Goal: Check status: Check status

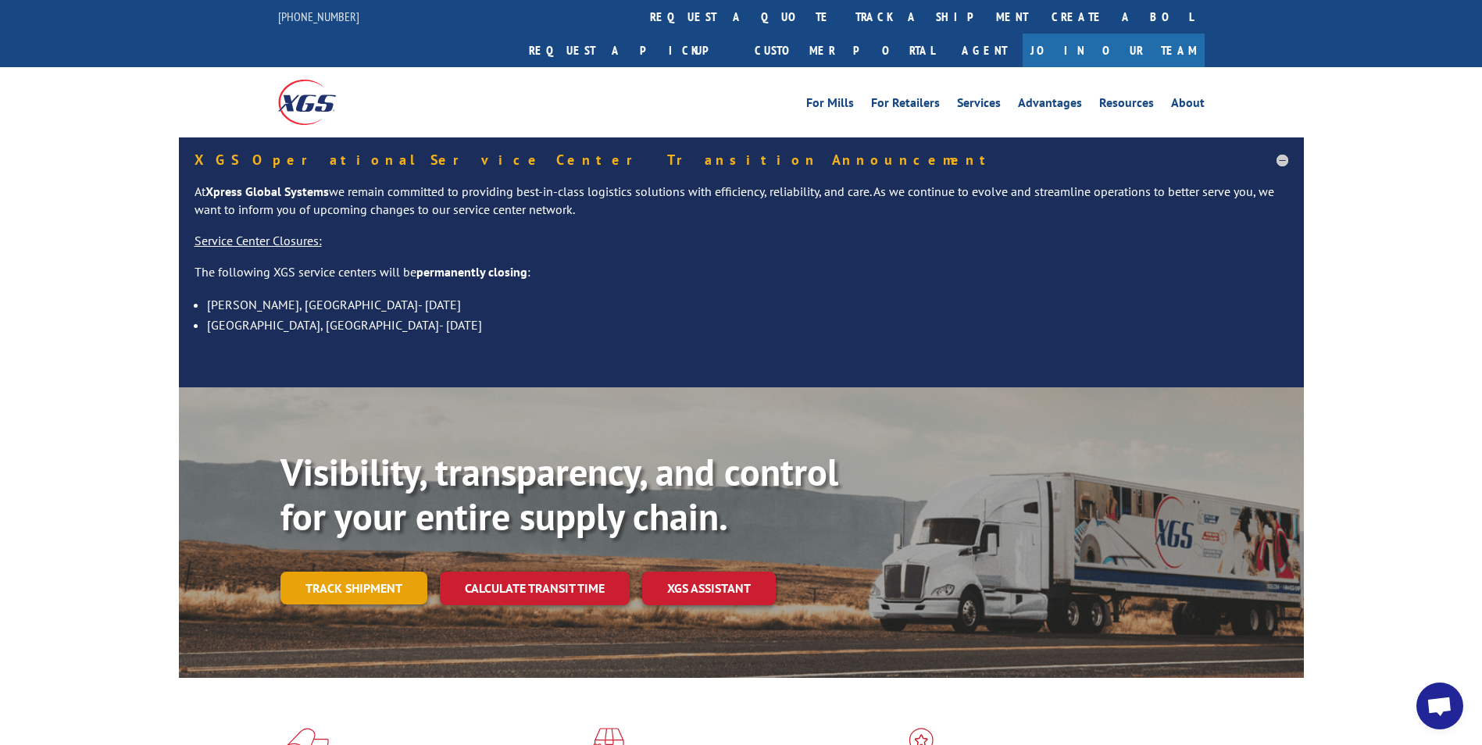
click at [366, 572] on link "Track shipment" at bounding box center [354, 588] width 147 height 33
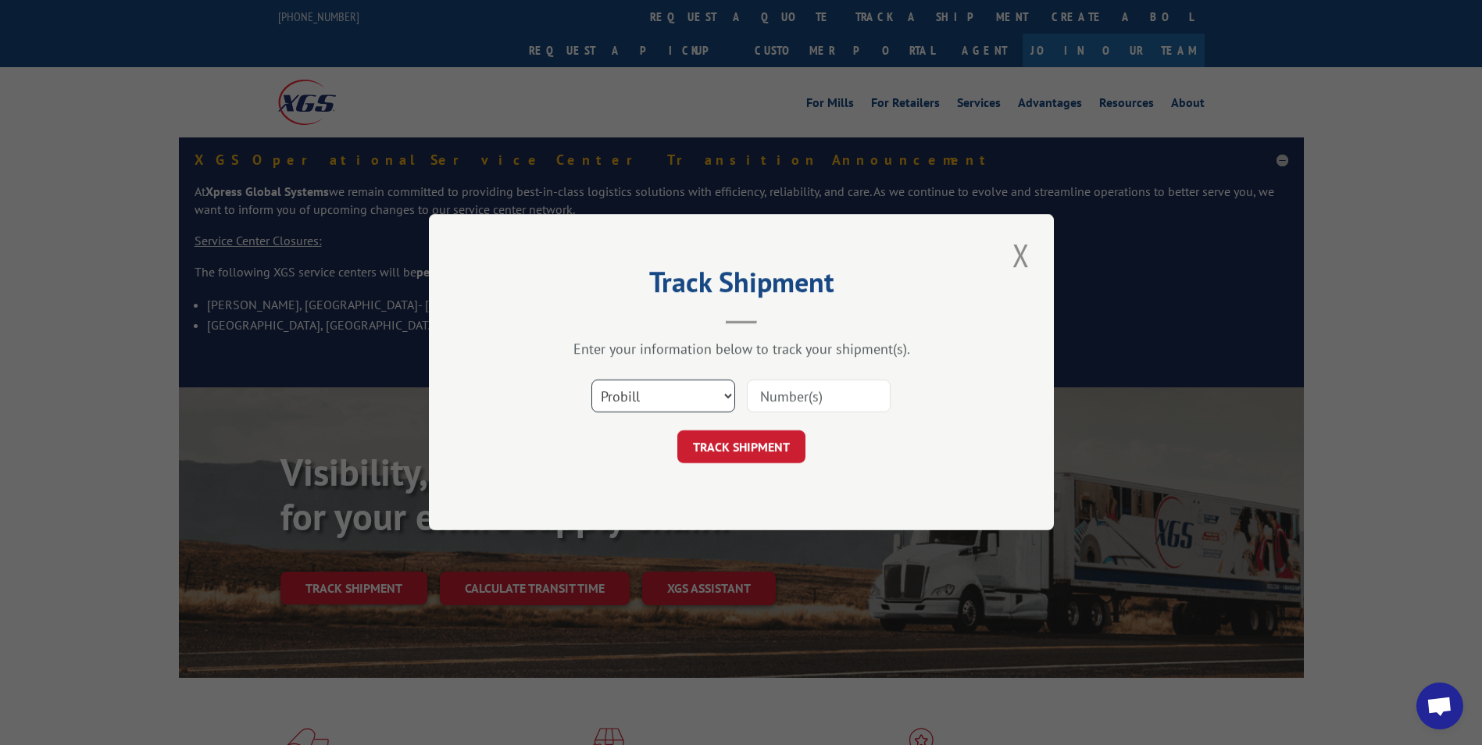
click at [713, 400] on select "Select category... Probill BOL PO" at bounding box center [664, 397] width 144 height 33
select select "bol"
click at [592, 381] on select "Select category... Probill BOL PO" at bounding box center [664, 397] width 144 height 33
click at [802, 402] on input at bounding box center [819, 397] width 144 height 33
type input "5967779"
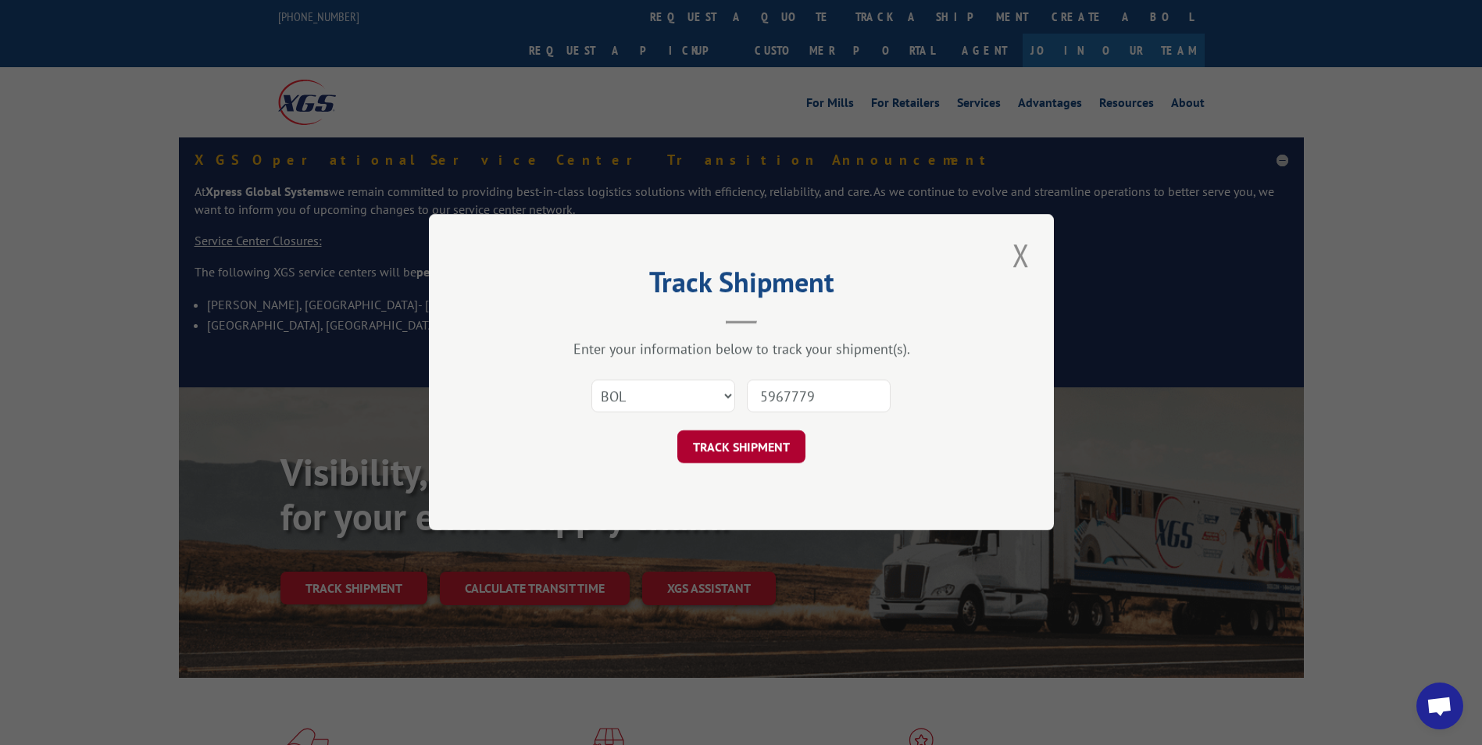
click at [743, 440] on button "TRACK SHIPMENT" at bounding box center [741, 447] width 128 height 33
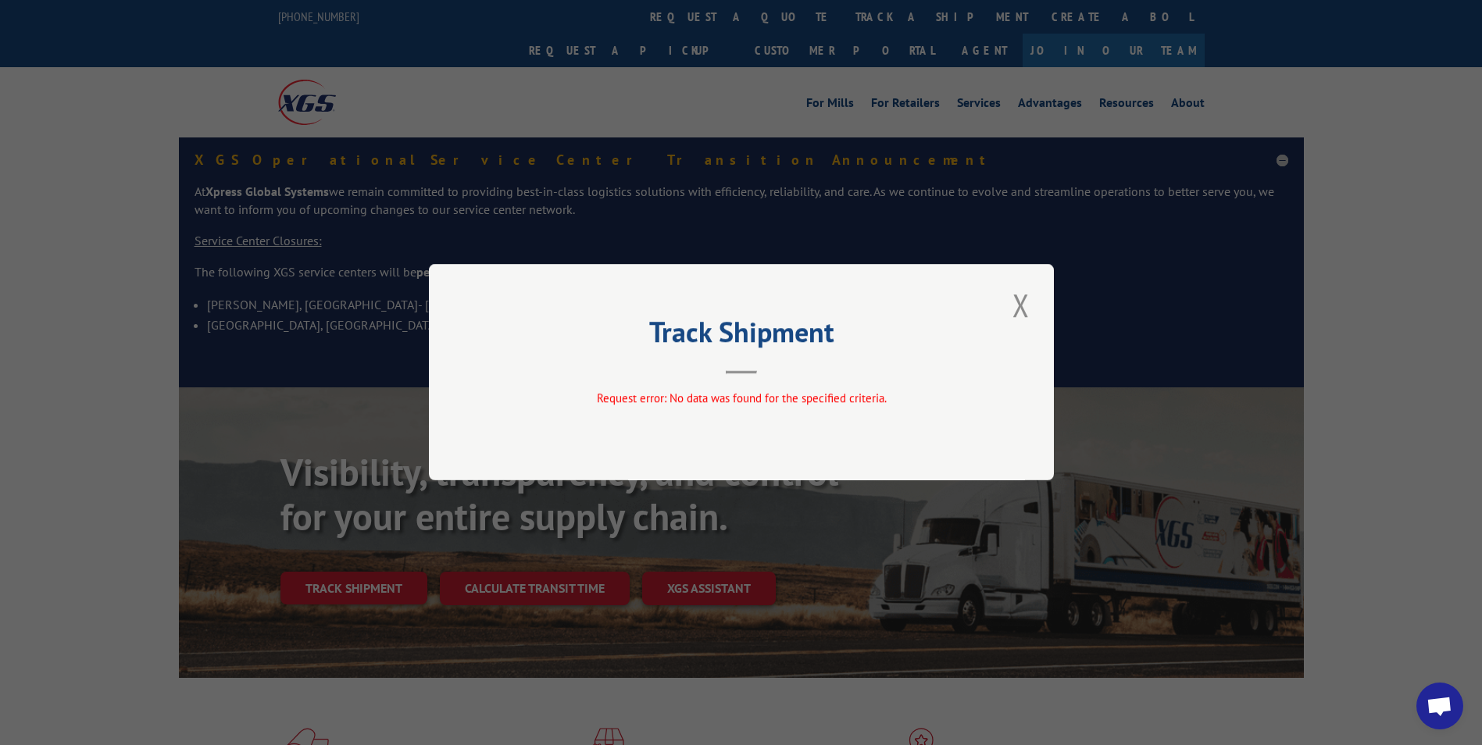
click at [1013, 316] on button "Close modal" at bounding box center [1021, 305] width 27 height 43
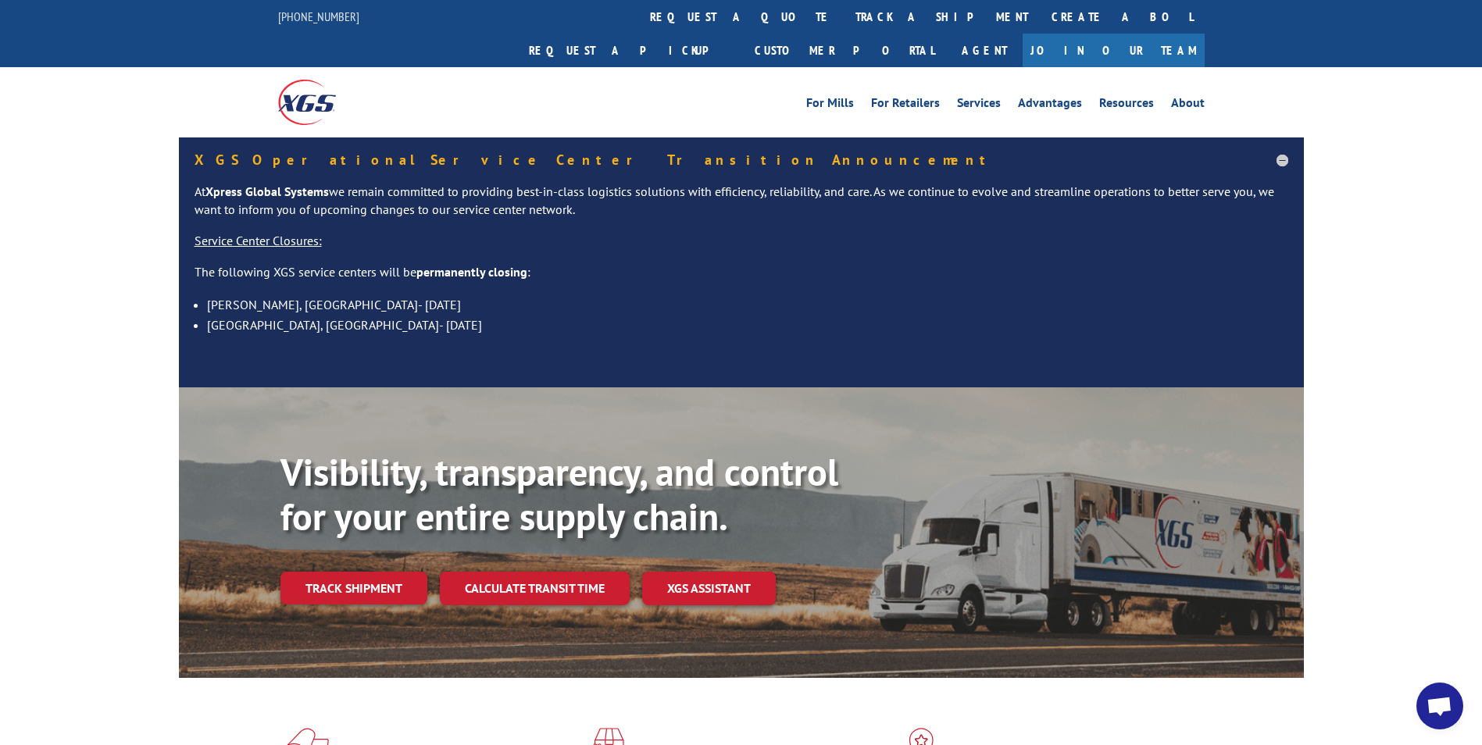
click at [393, 572] on link "Track shipment" at bounding box center [354, 588] width 147 height 33
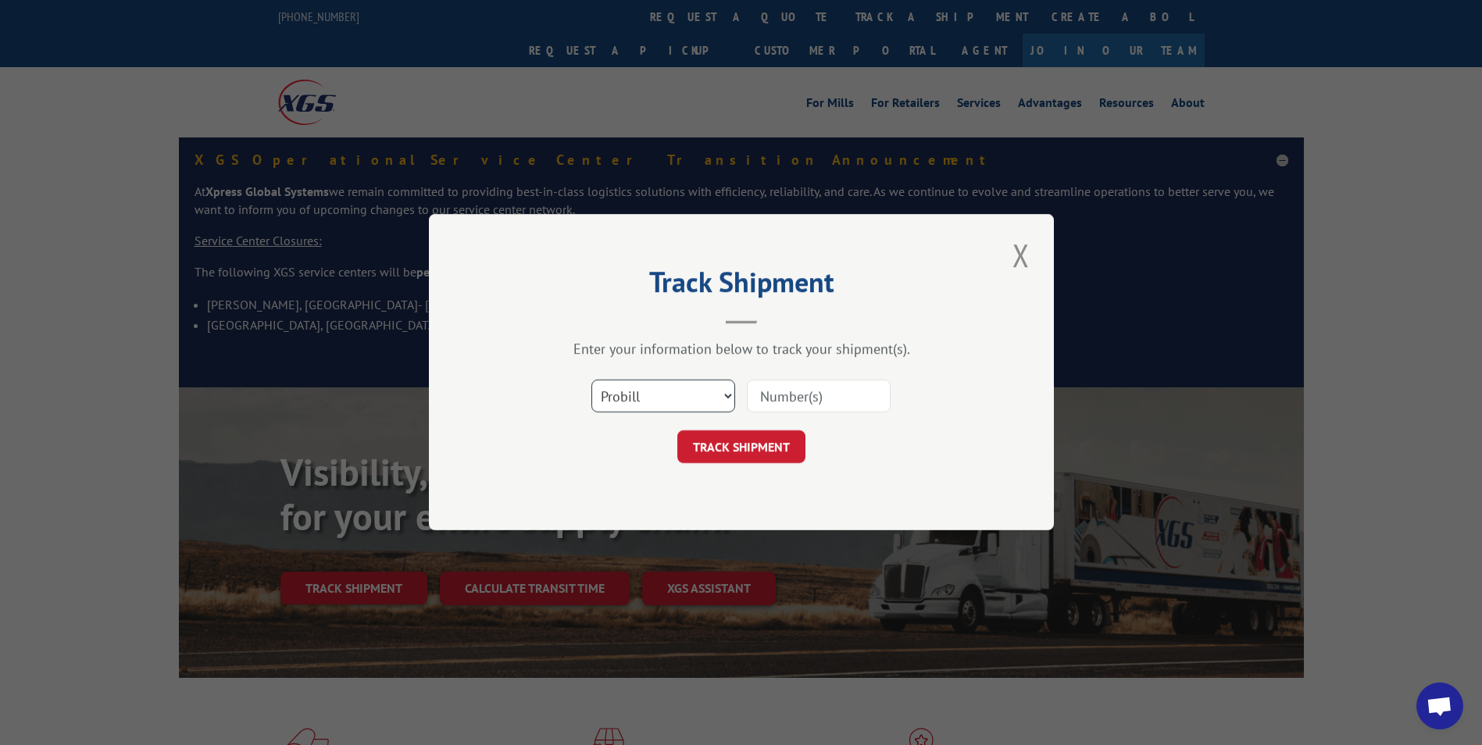
click at [702, 393] on select "Select category... Probill BOL PO" at bounding box center [664, 397] width 144 height 33
click at [688, 403] on select "Select category... Probill BOL PO" at bounding box center [664, 397] width 144 height 33
click at [592, 381] on select "Select category... Probill BOL PO" at bounding box center [664, 397] width 144 height 33
click at [795, 399] on input at bounding box center [819, 397] width 144 height 33
type input "88333"
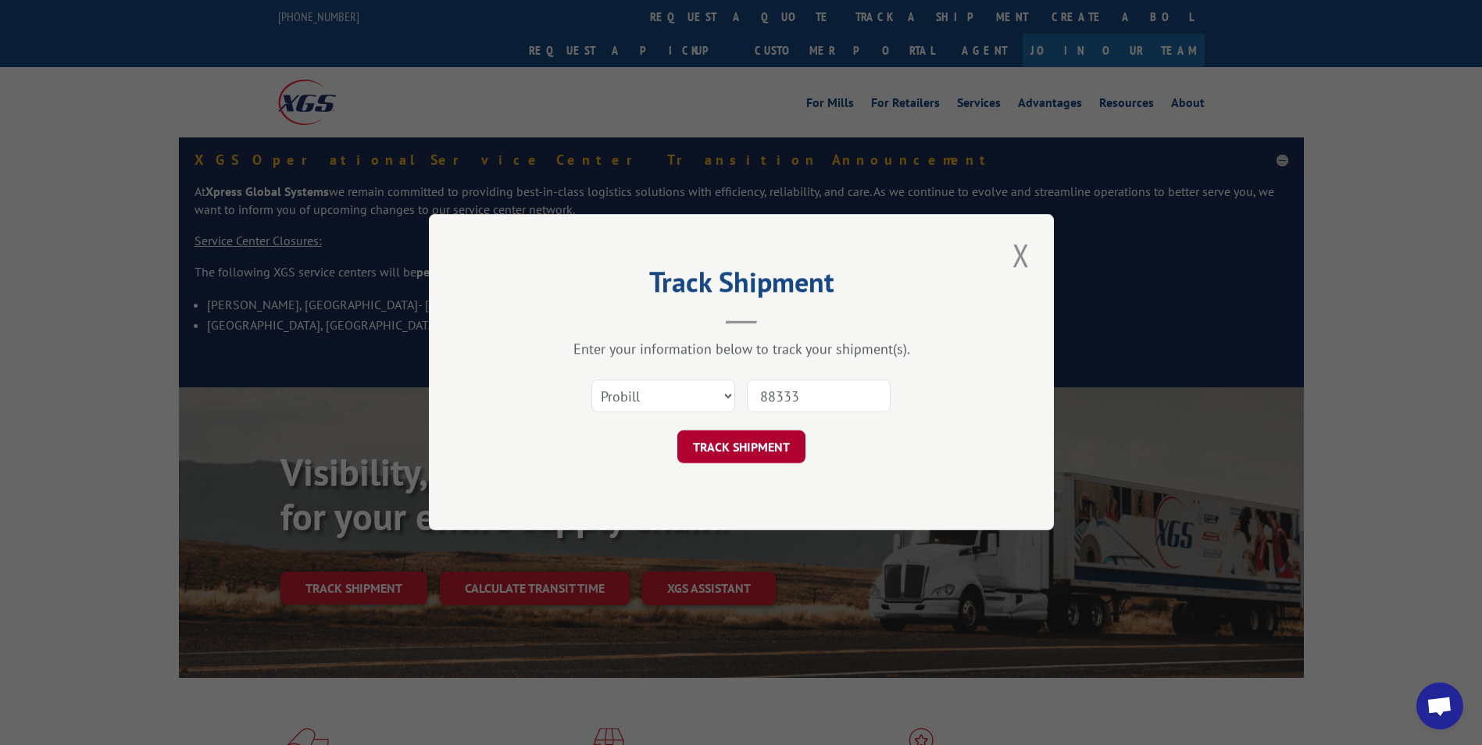
click at [767, 443] on button "TRACK SHIPMENT" at bounding box center [741, 447] width 128 height 33
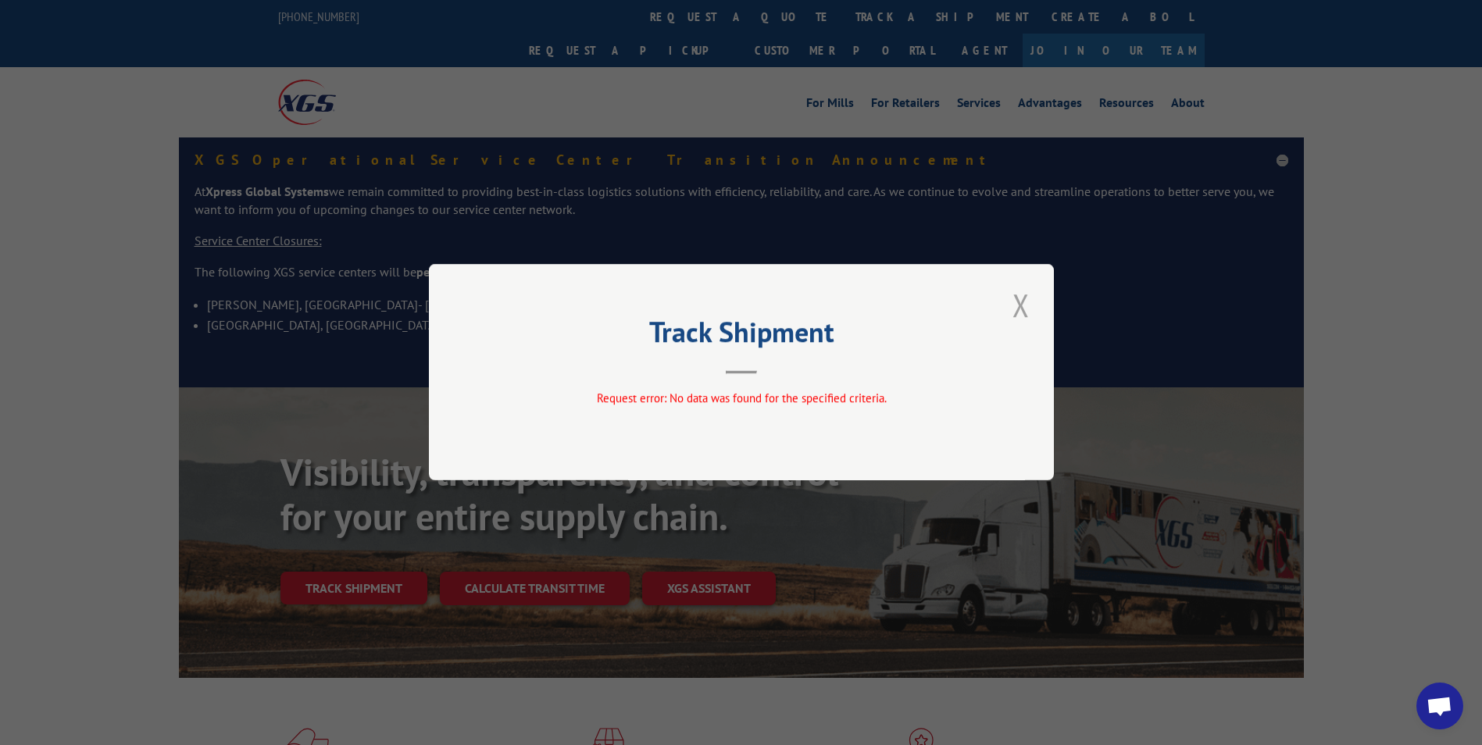
click at [1025, 316] on button "Close modal" at bounding box center [1021, 305] width 27 height 43
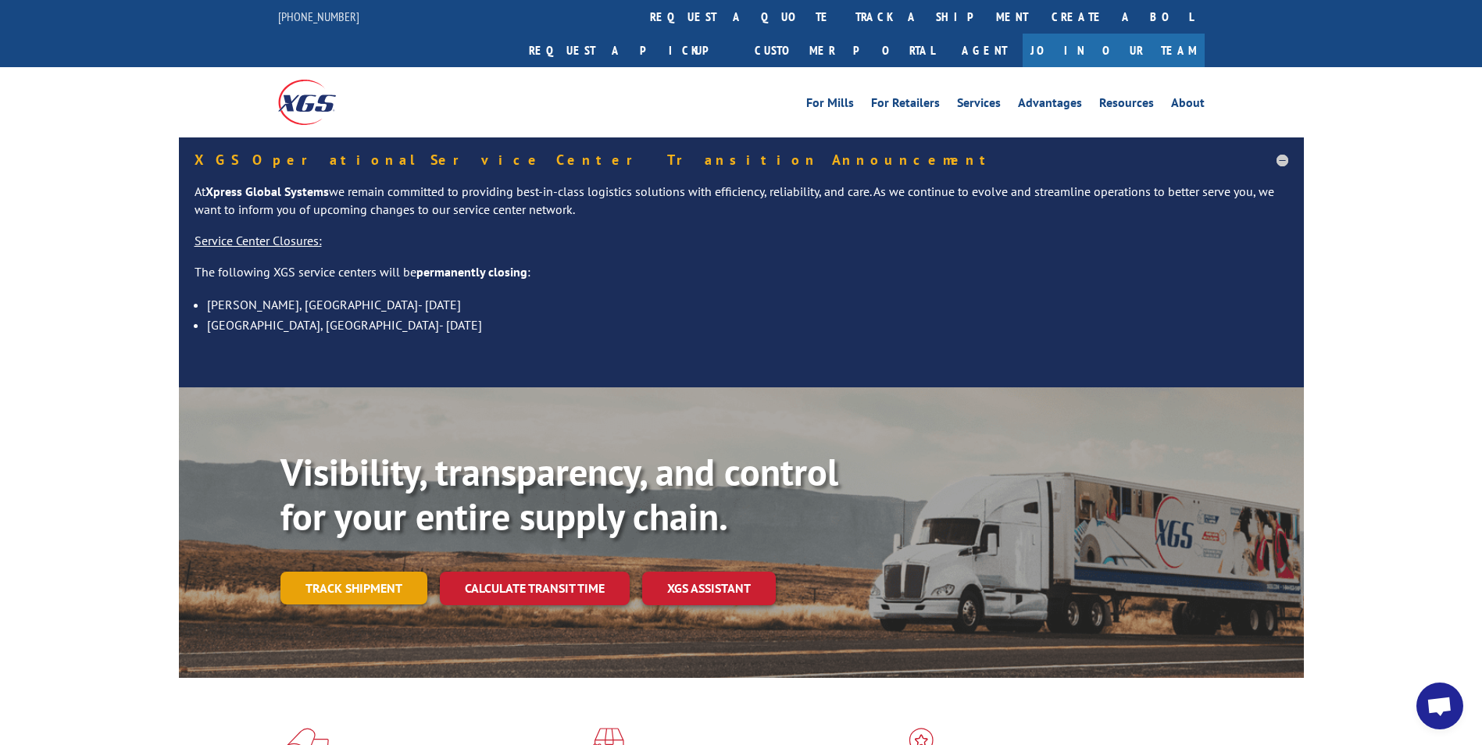
click at [384, 572] on link "Track shipment" at bounding box center [354, 588] width 147 height 33
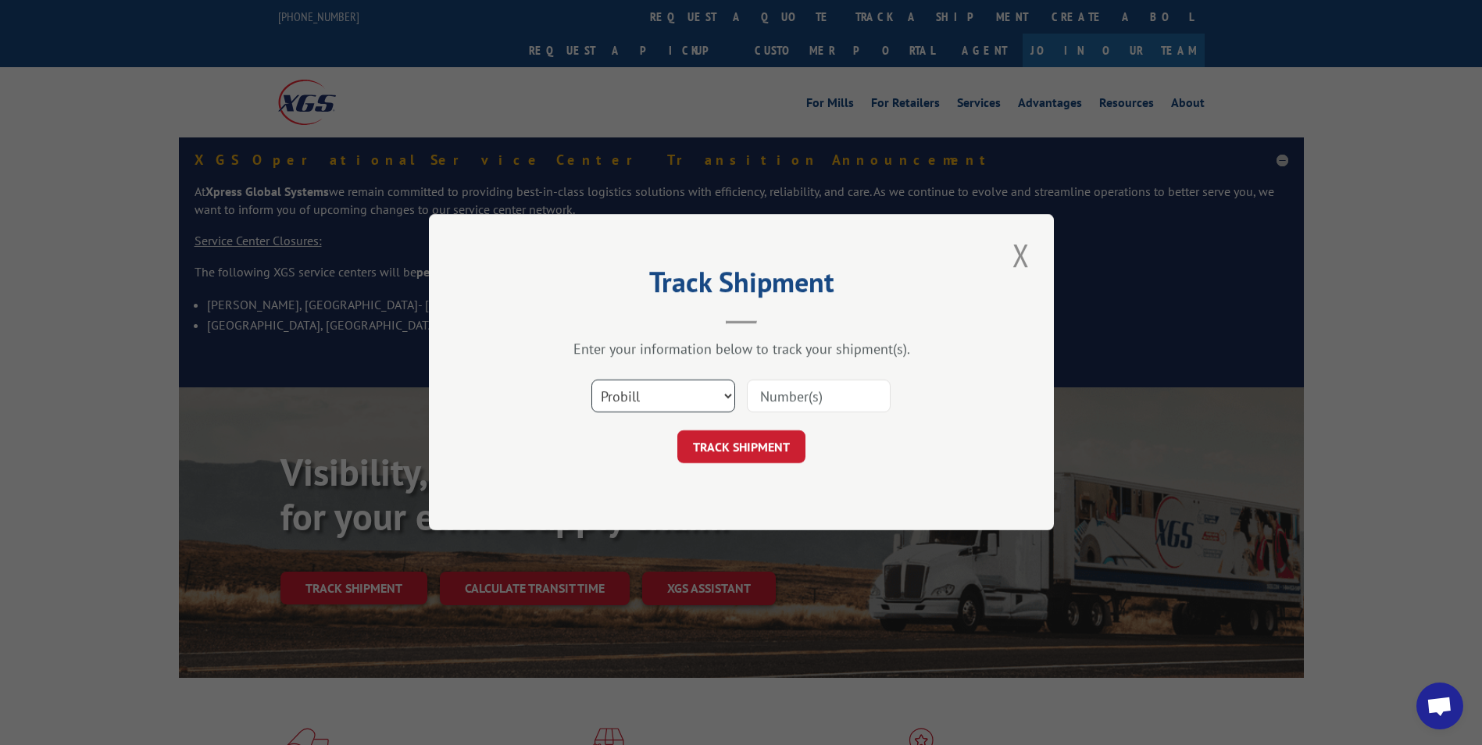
click at [716, 401] on select "Select category... Probill BOL PO" at bounding box center [664, 397] width 144 height 33
select select "po"
click at [592, 381] on select "Select category... Probill BOL PO" at bounding box center [664, 397] width 144 height 33
click at [797, 392] on input at bounding box center [819, 397] width 144 height 33
type input "94480"
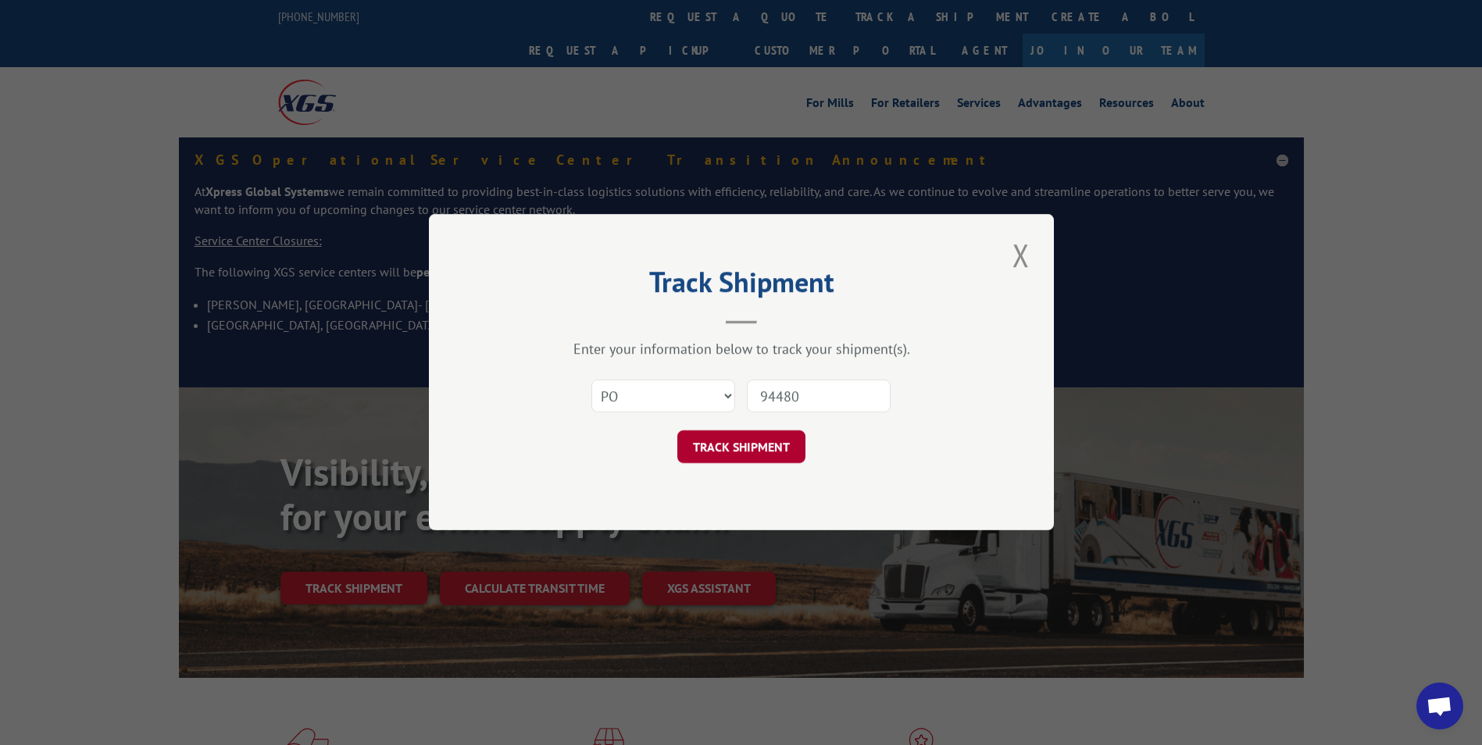
click at [751, 448] on button "TRACK SHIPMENT" at bounding box center [741, 447] width 128 height 33
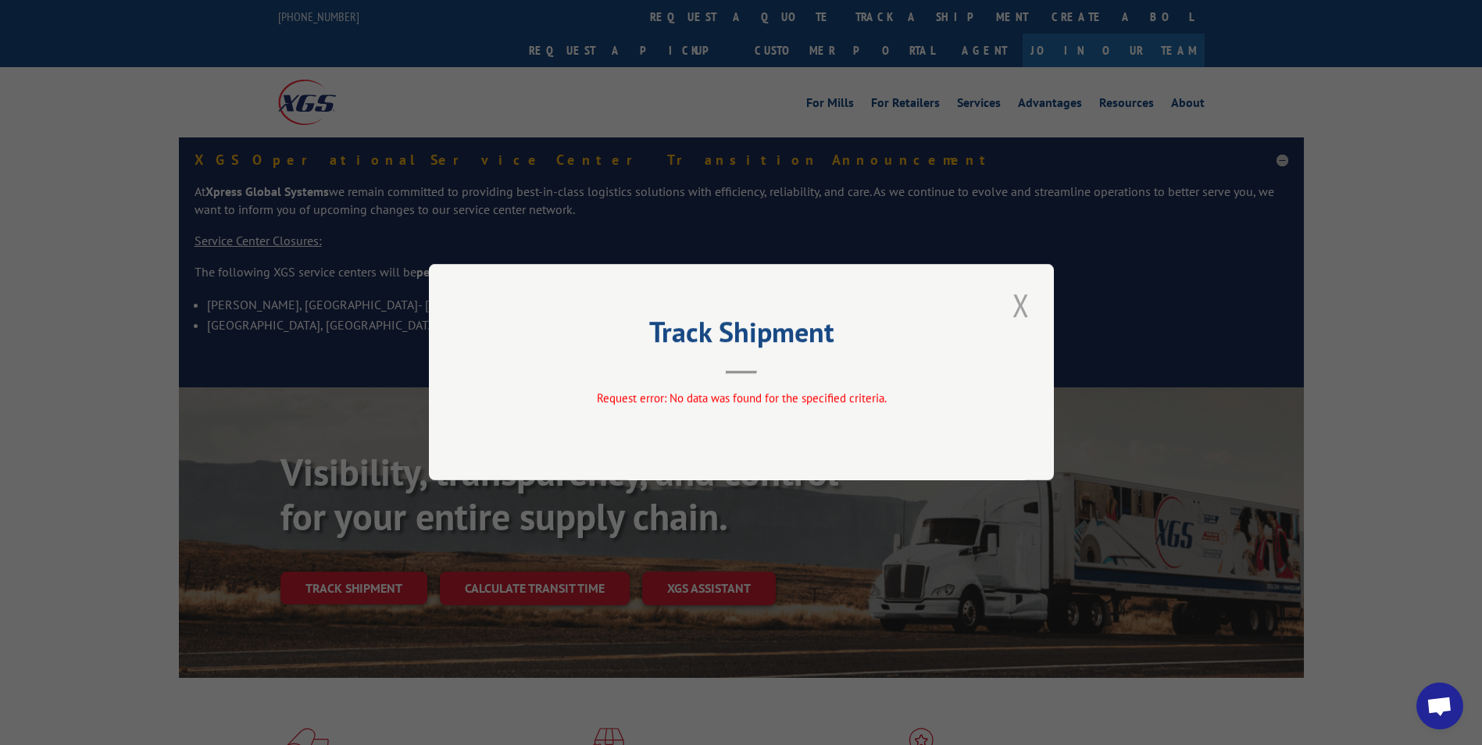
click at [1022, 303] on button "Close modal" at bounding box center [1021, 305] width 27 height 43
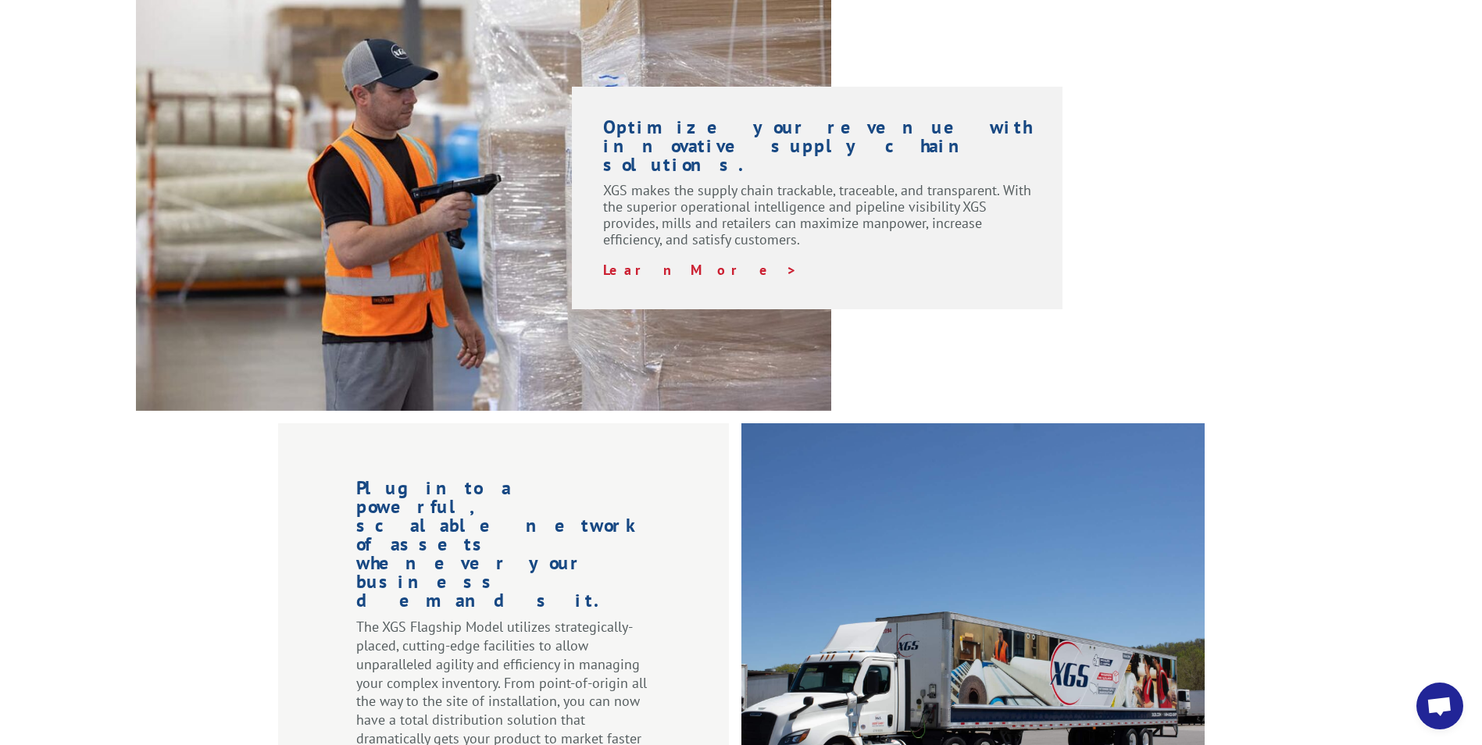
scroll to position [1563, 0]
